Goal: Find specific page/section: Find specific page/section

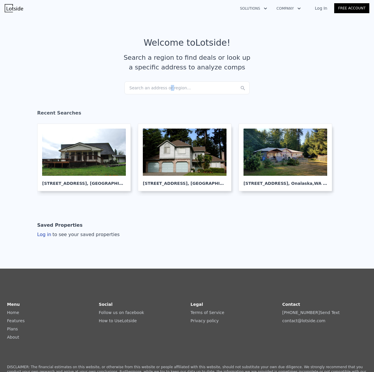
click at [162, 92] on div "Search an address or region..." at bounding box center [186, 87] width 125 height 13
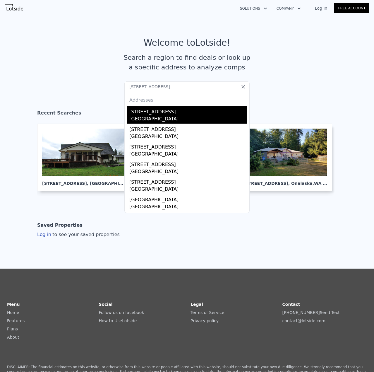
type input "[STREET_ADDRESS]"
click at [154, 116] on div "[GEOGRAPHIC_DATA]" at bounding box center [188, 119] width 118 height 8
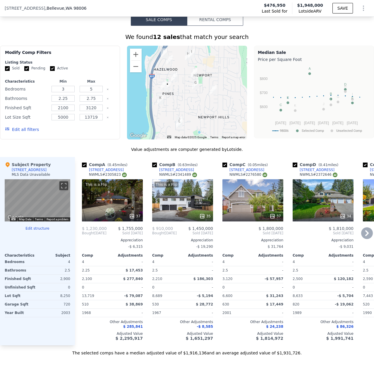
scroll to position [496, 0]
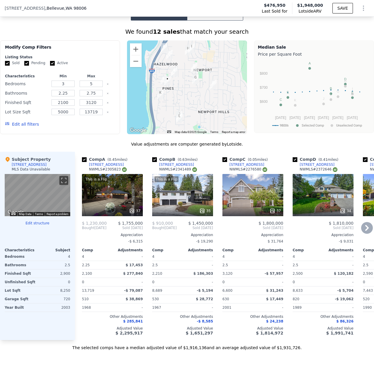
click at [361, 233] on icon at bounding box center [367, 228] width 12 height 12
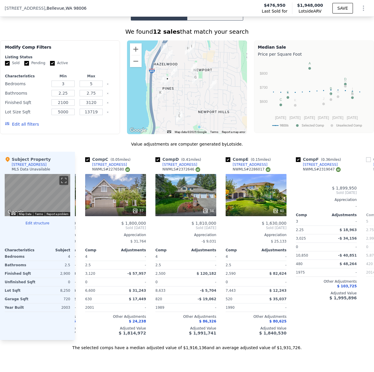
scroll to position [0, 141]
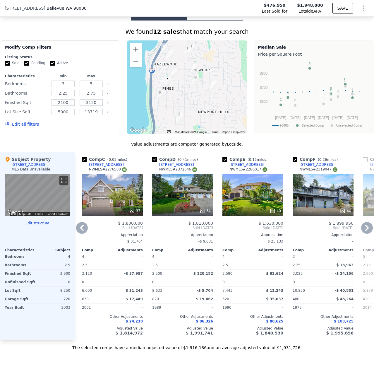
click at [362, 233] on icon at bounding box center [367, 228] width 12 height 12
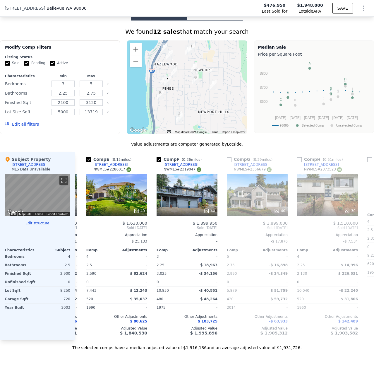
scroll to position [0, 281]
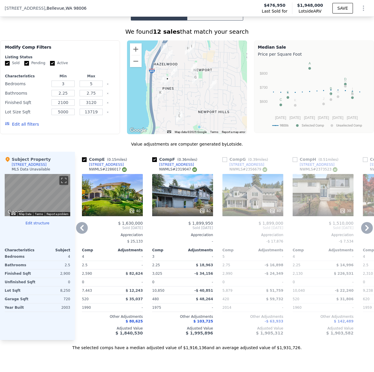
click at [364, 232] on icon at bounding box center [367, 228] width 12 height 12
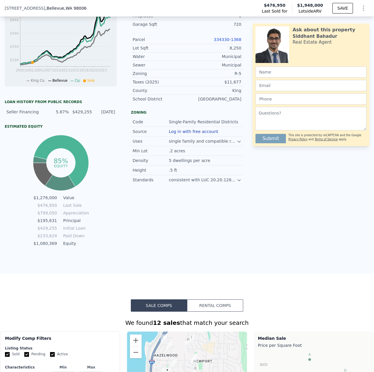
scroll to position [115, 0]
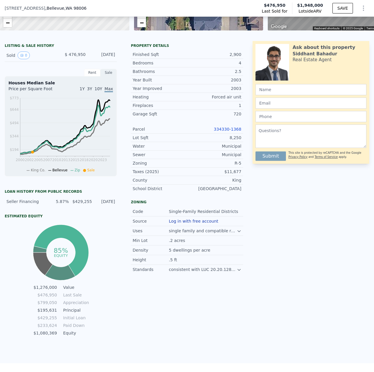
click at [226, 131] on link "334330-1368" at bounding box center [228, 129] width 28 height 5
